Goal: Use online tool/utility

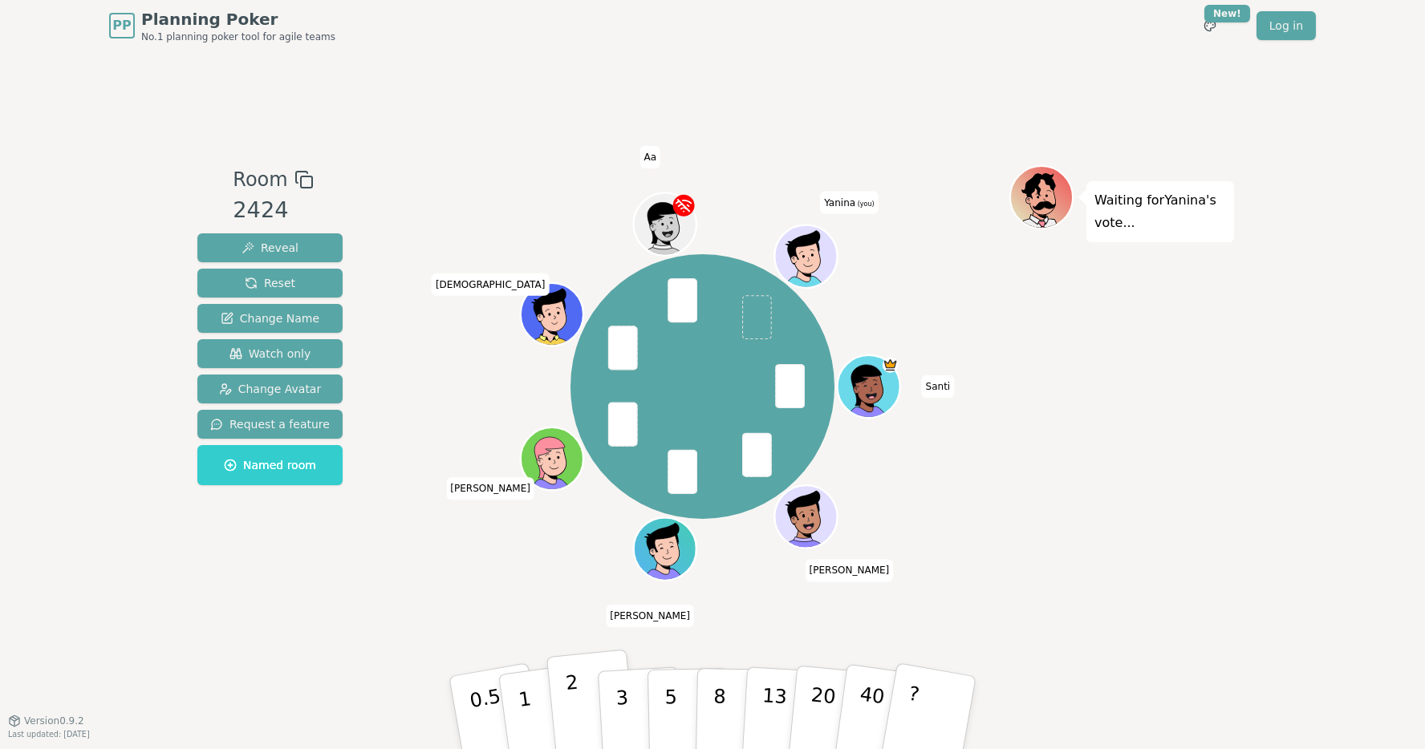
click at [592, 718] on button "2" at bounding box center [591, 714] width 91 height 128
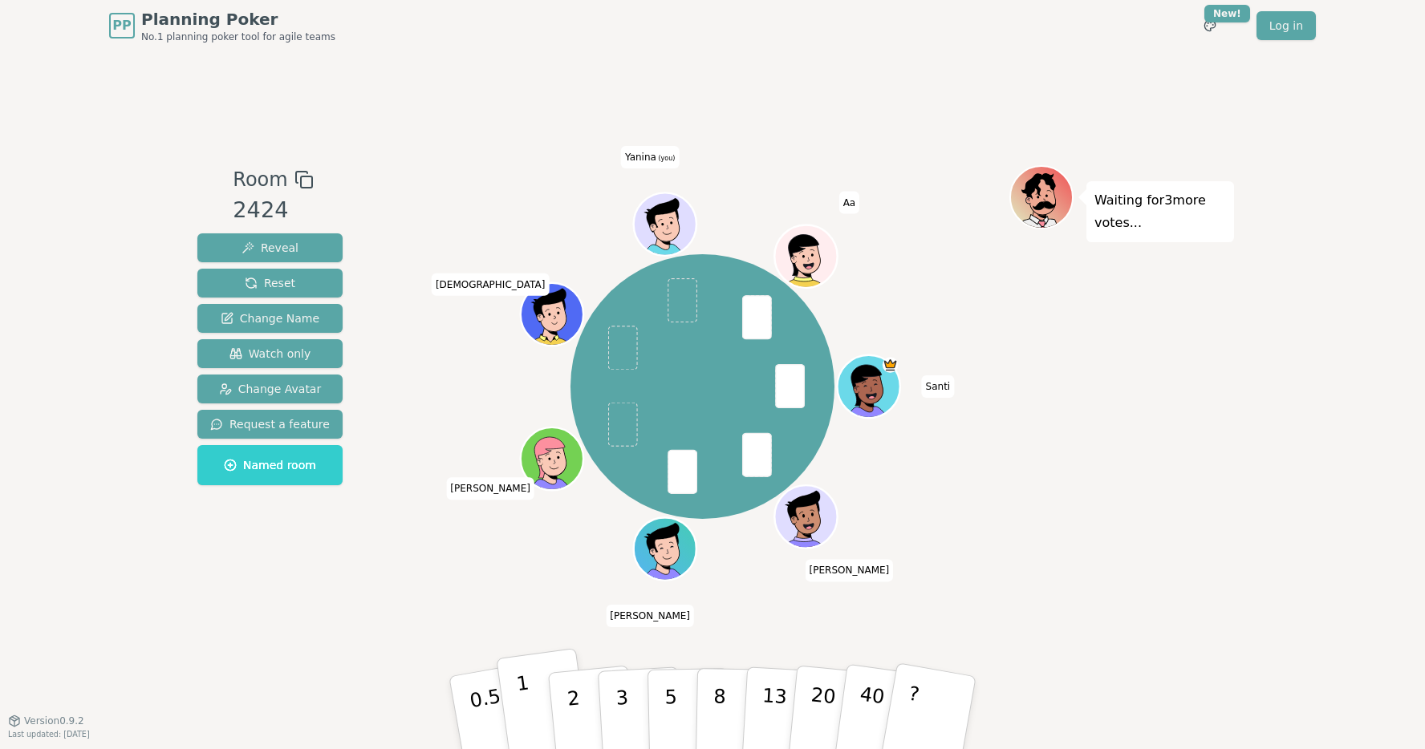
click at [527, 719] on p "1" at bounding box center [527, 714] width 24 height 87
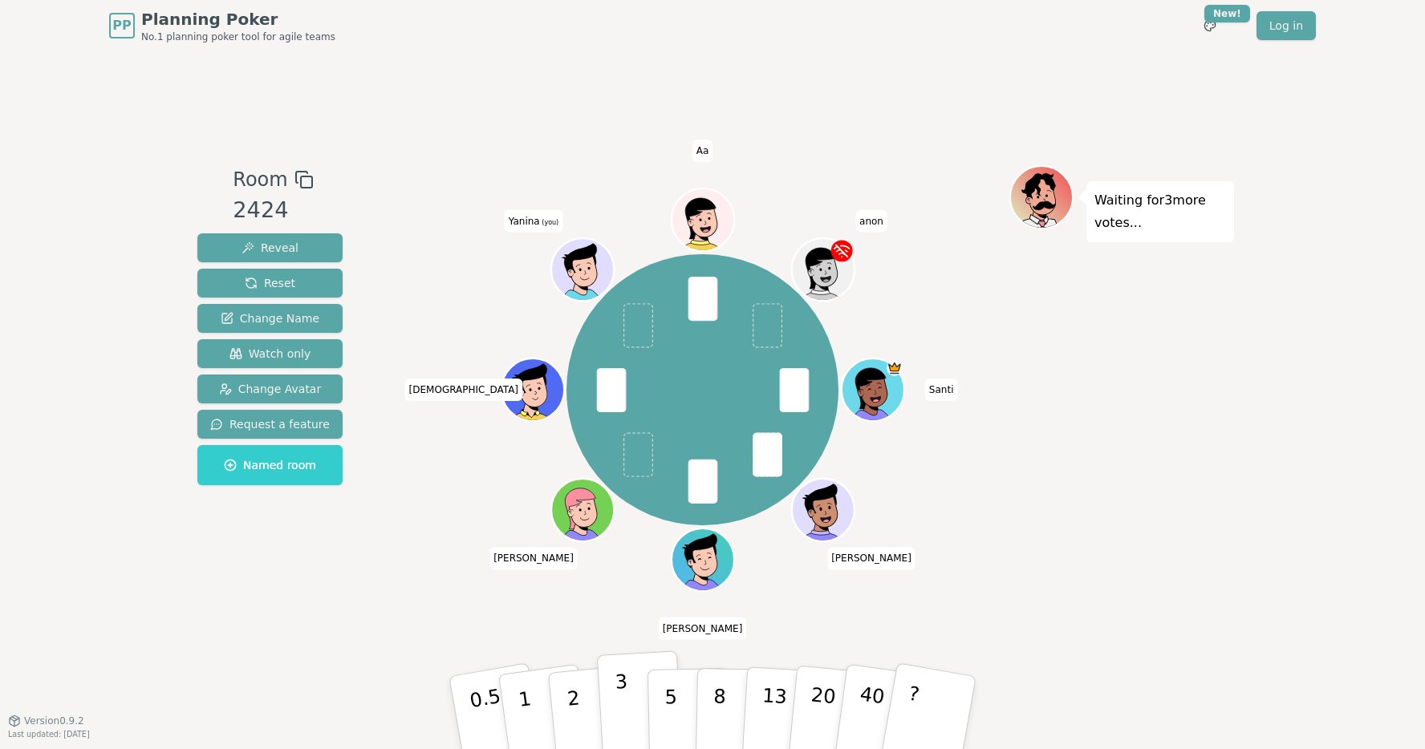
click at [628, 704] on button "3" at bounding box center [640, 713] width 87 height 125
click at [674, 695] on p "5" at bounding box center [671, 713] width 14 height 87
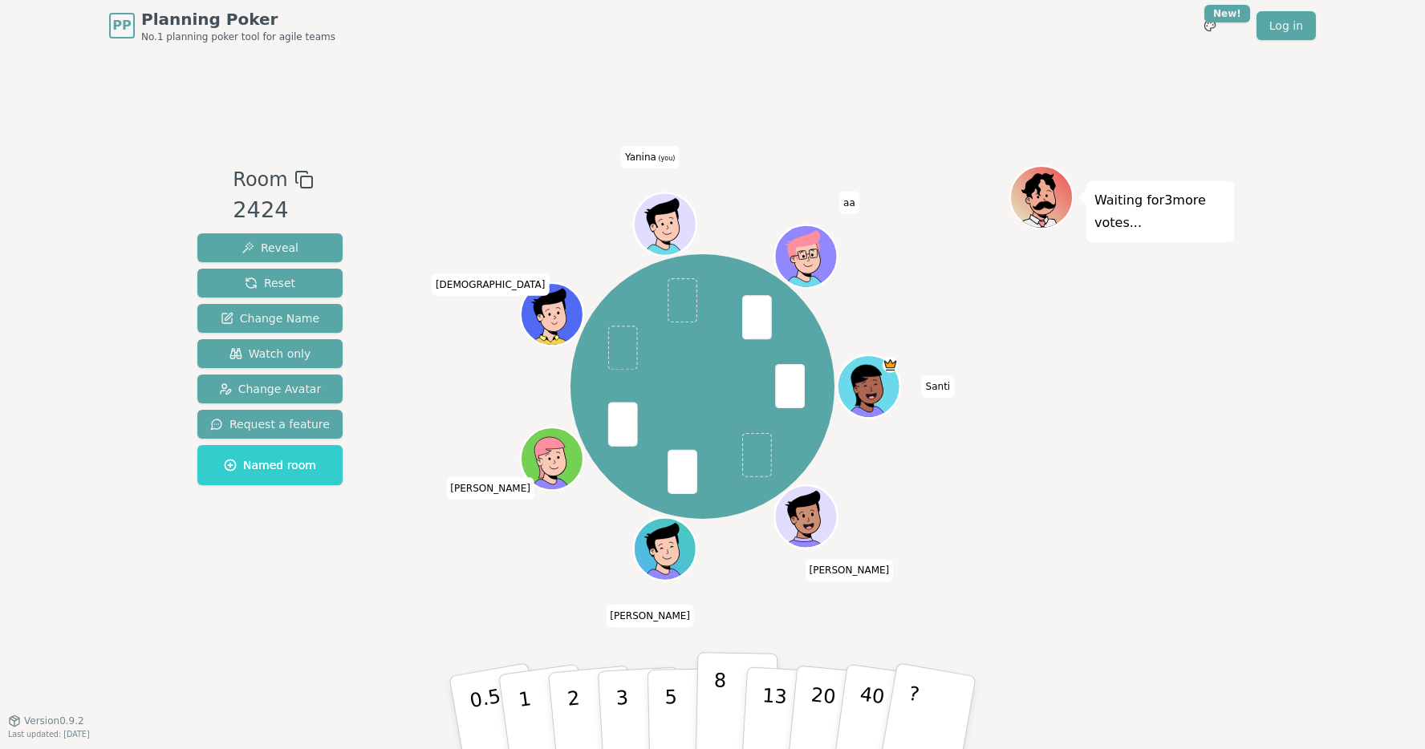
click at [718, 687] on p "8" at bounding box center [719, 712] width 14 height 87
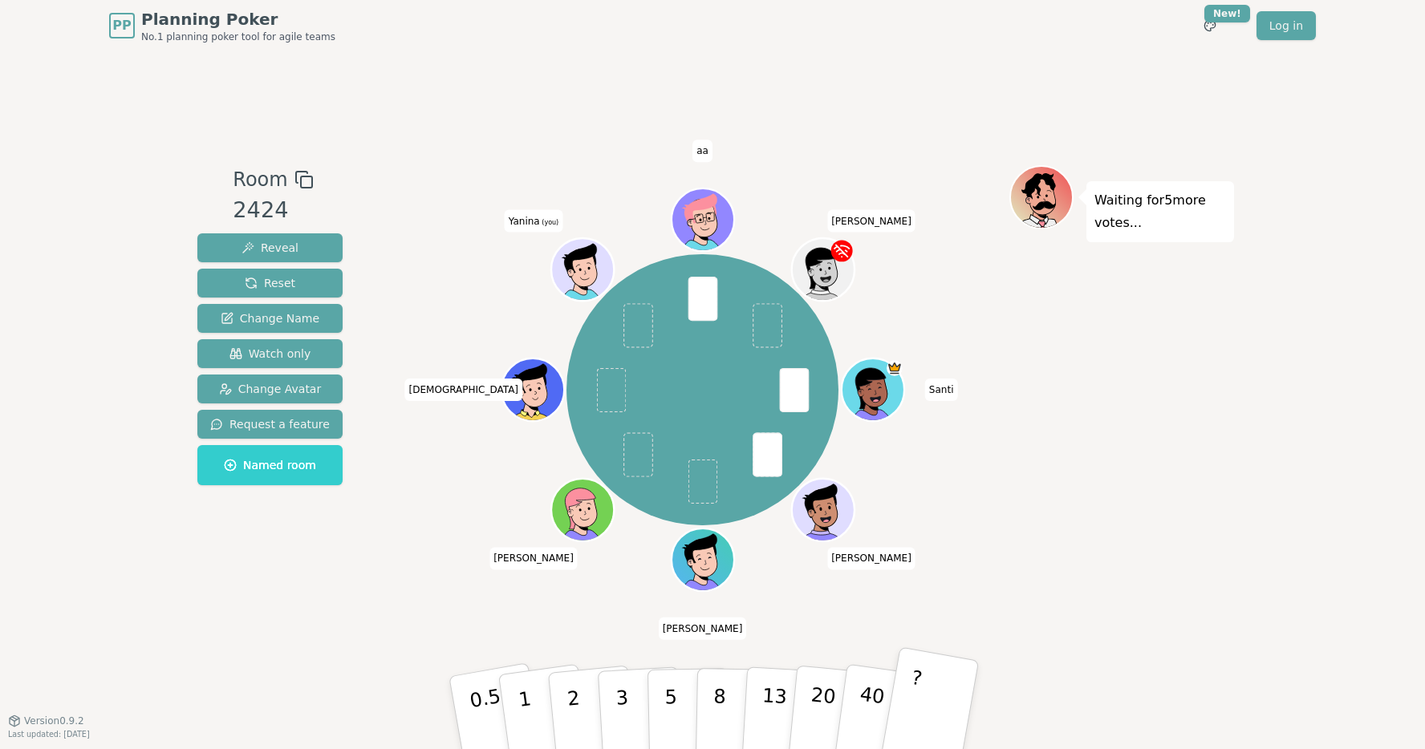
click at [915, 701] on p "?" at bounding box center [911, 710] width 25 height 87
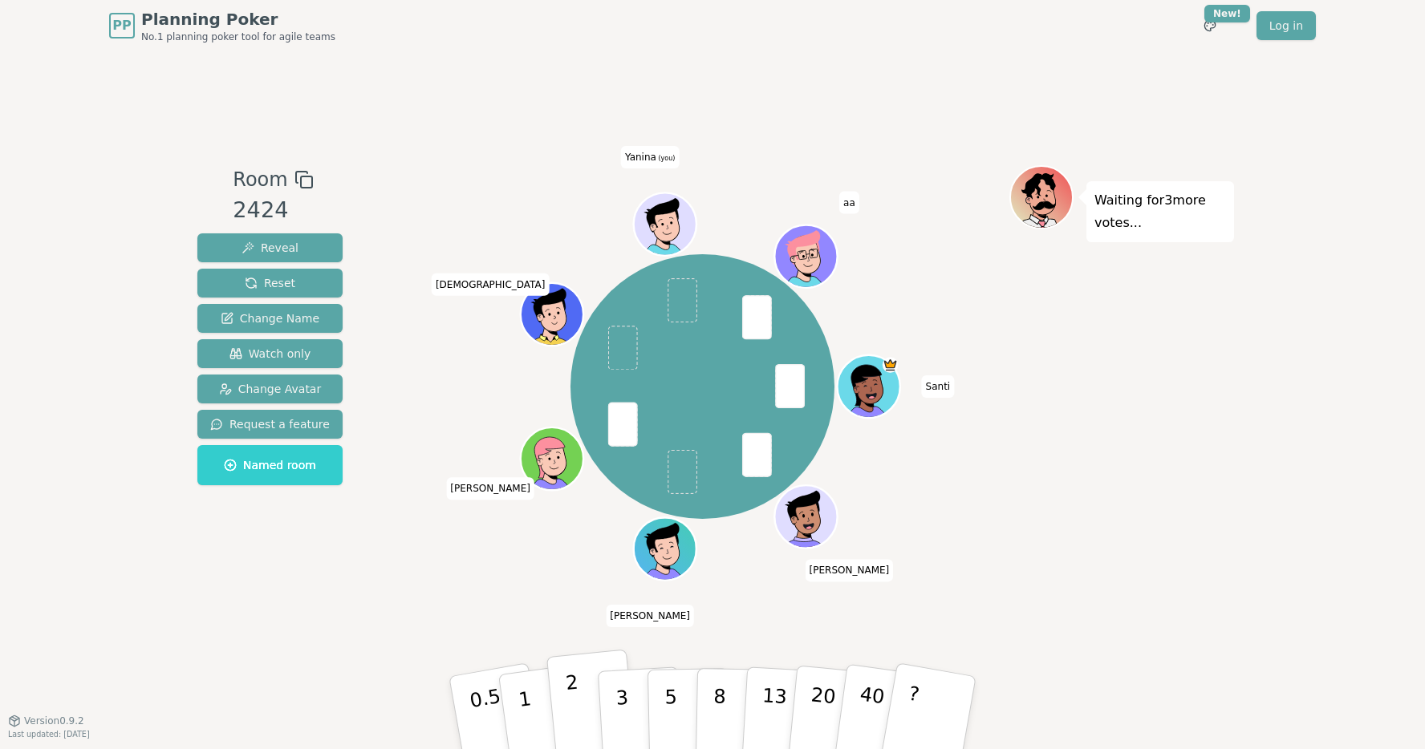
click at [584, 689] on button "2" at bounding box center [591, 714] width 91 height 128
click at [573, 700] on p "2" at bounding box center [575, 714] width 21 height 87
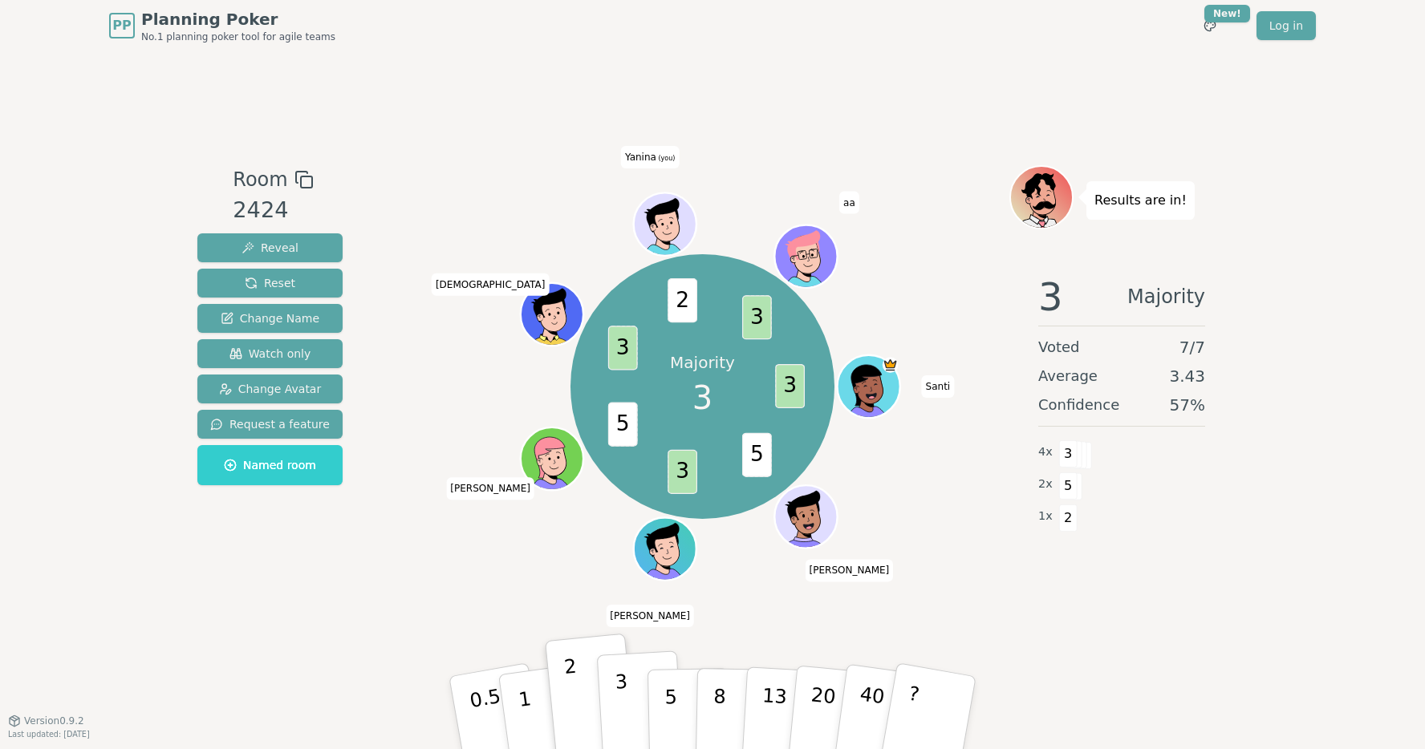
click at [624, 695] on p "3" at bounding box center [624, 714] width 18 height 87
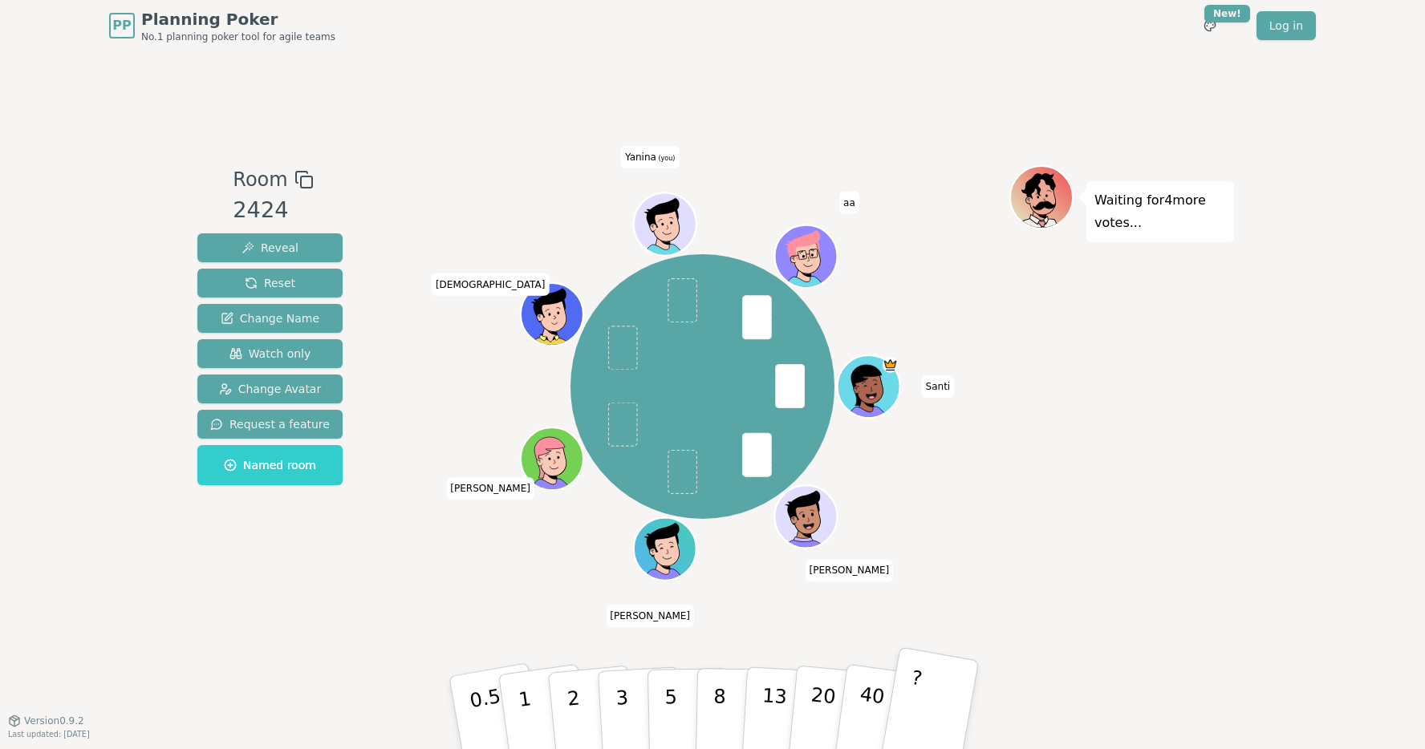
click at [931, 718] on button "?" at bounding box center [929, 713] width 100 height 132
click at [920, 692] on button "?" at bounding box center [929, 713] width 100 height 132
